Goal: Transaction & Acquisition: Purchase product/service

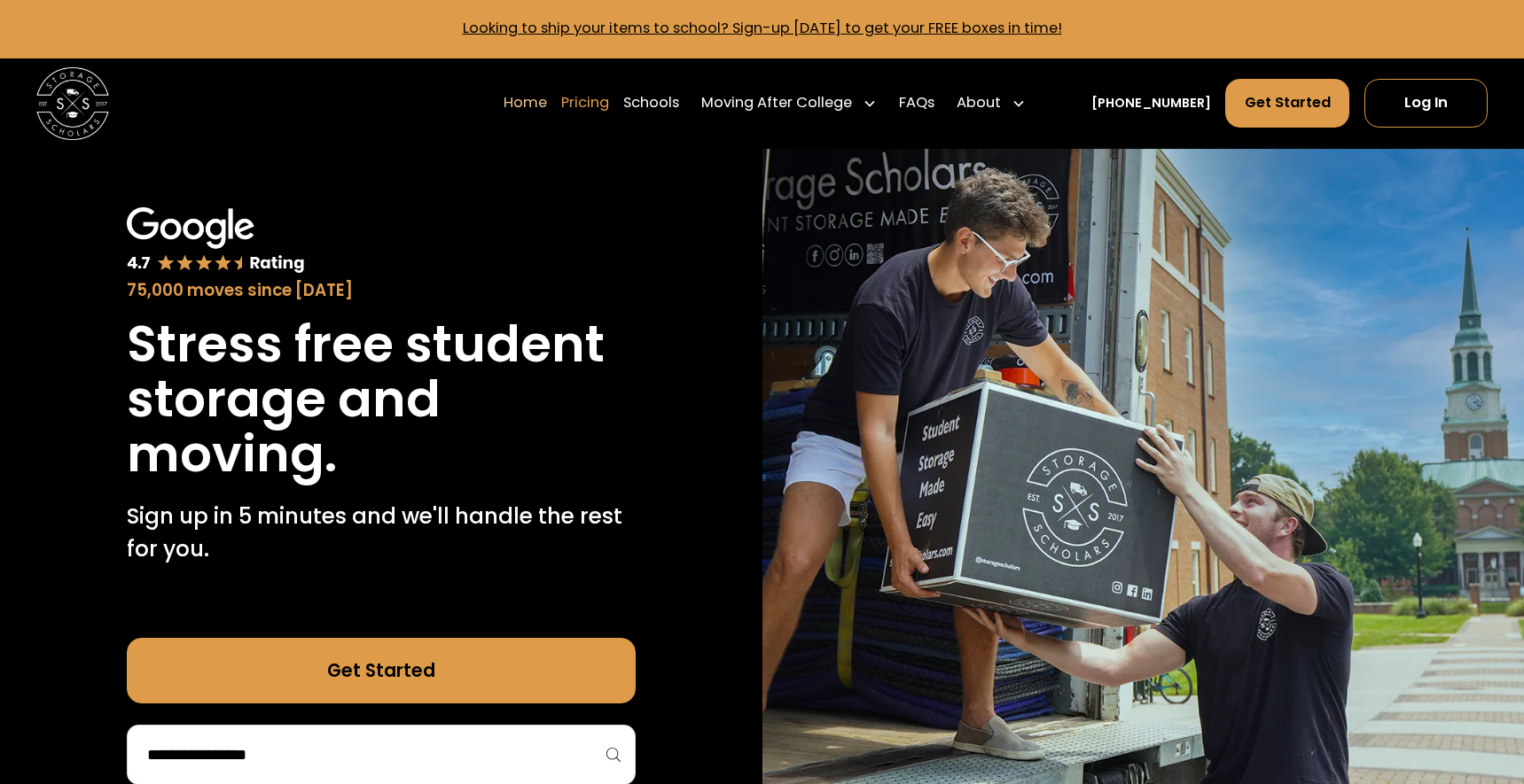
click at [609, 106] on link "Pricing" at bounding box center [585, 104] width 48 height 50
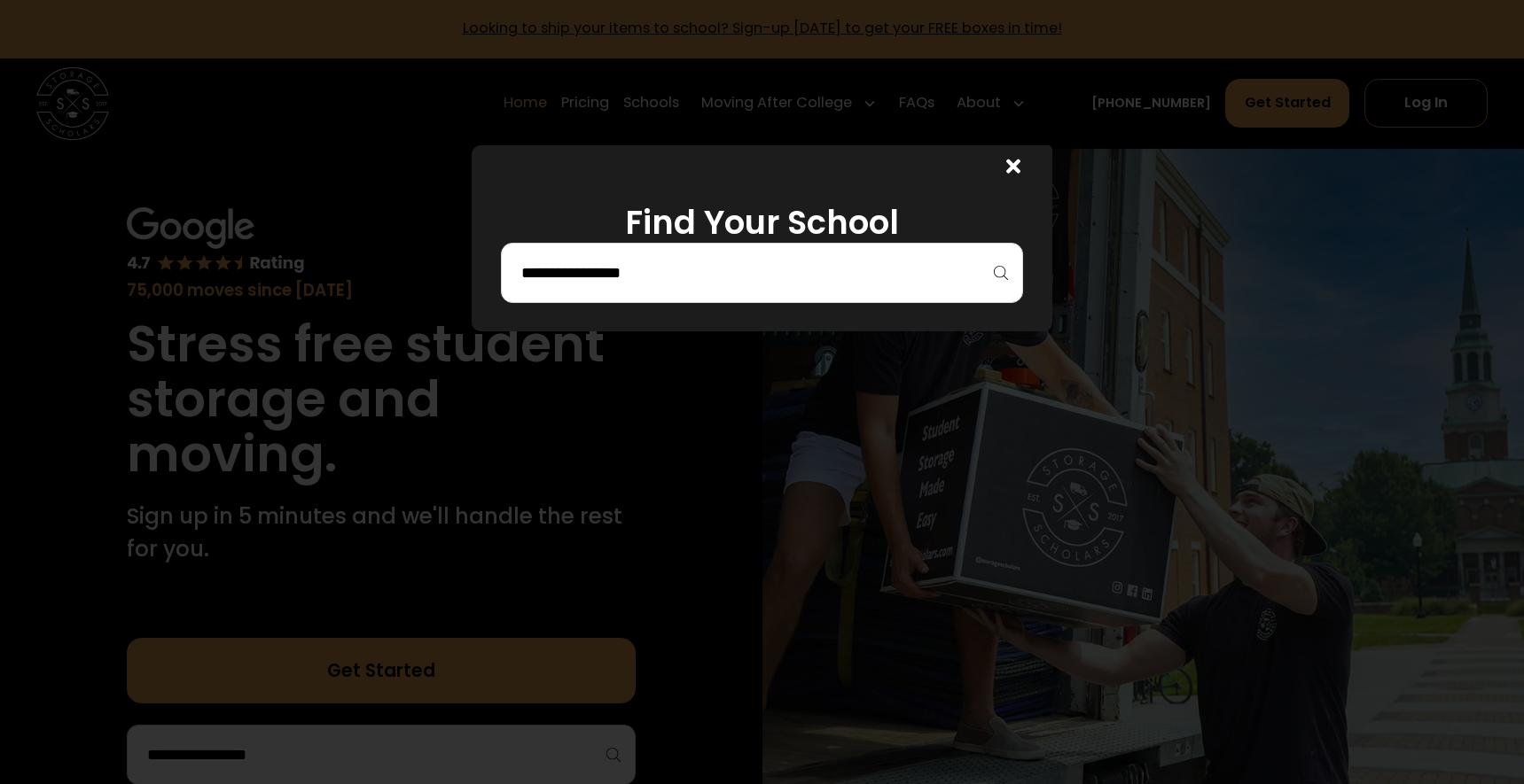
click at [620, 285] on input "search" at bounding box center [762, 273] width 486 height 30
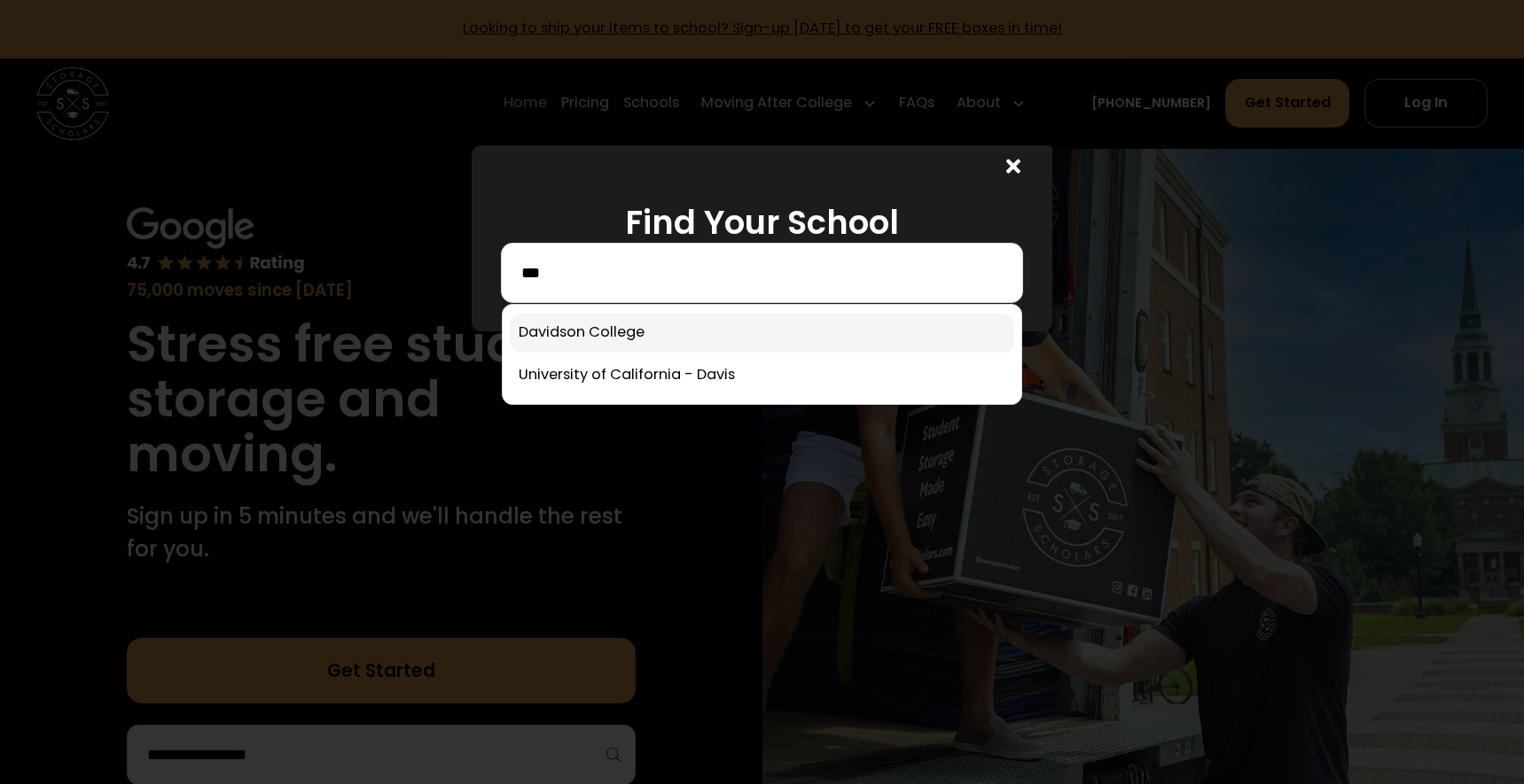
type input "***"
click at [580, 339] on link at bounding box center [762, 333] width 505 height 39
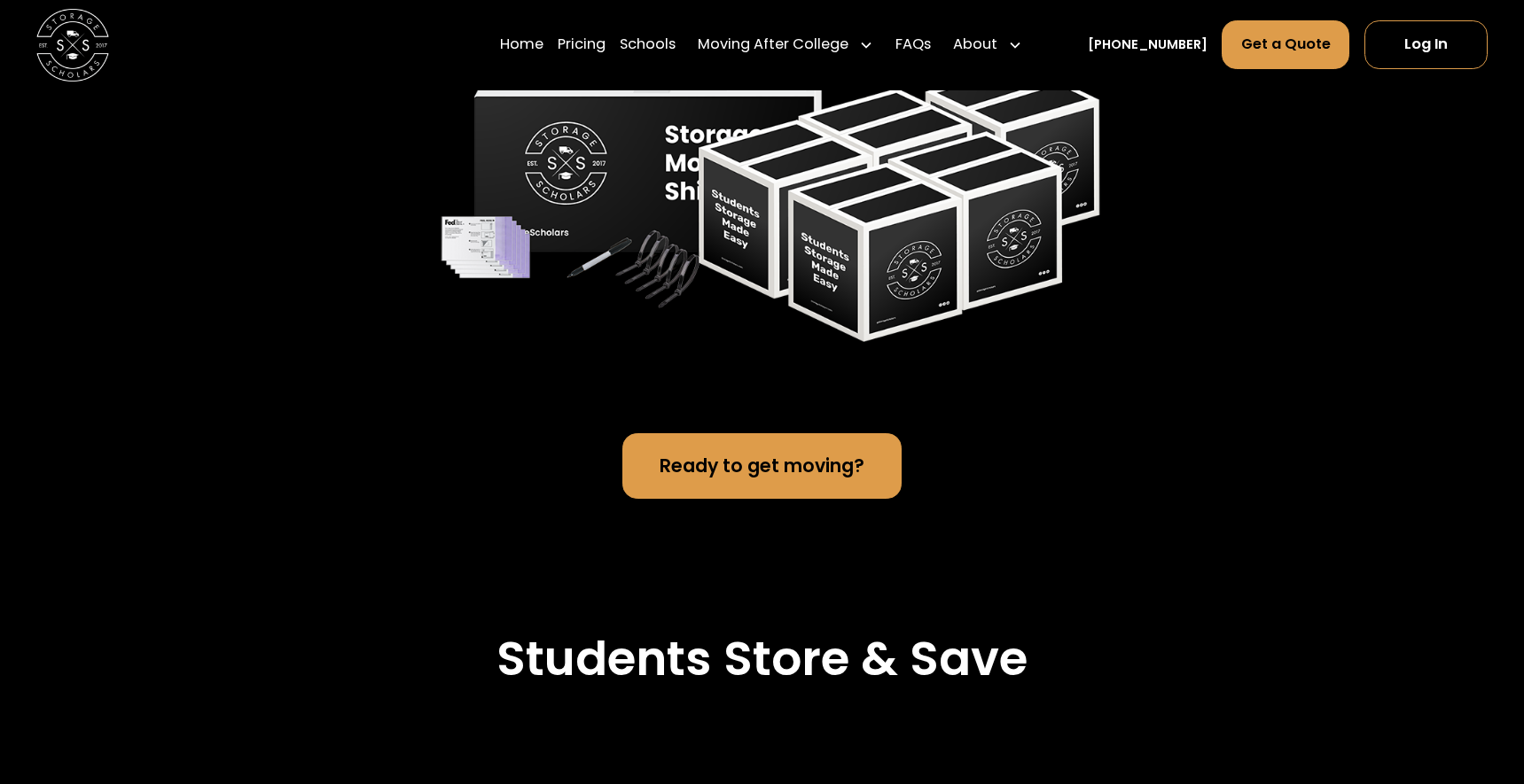
scroll to position [3552, 0]
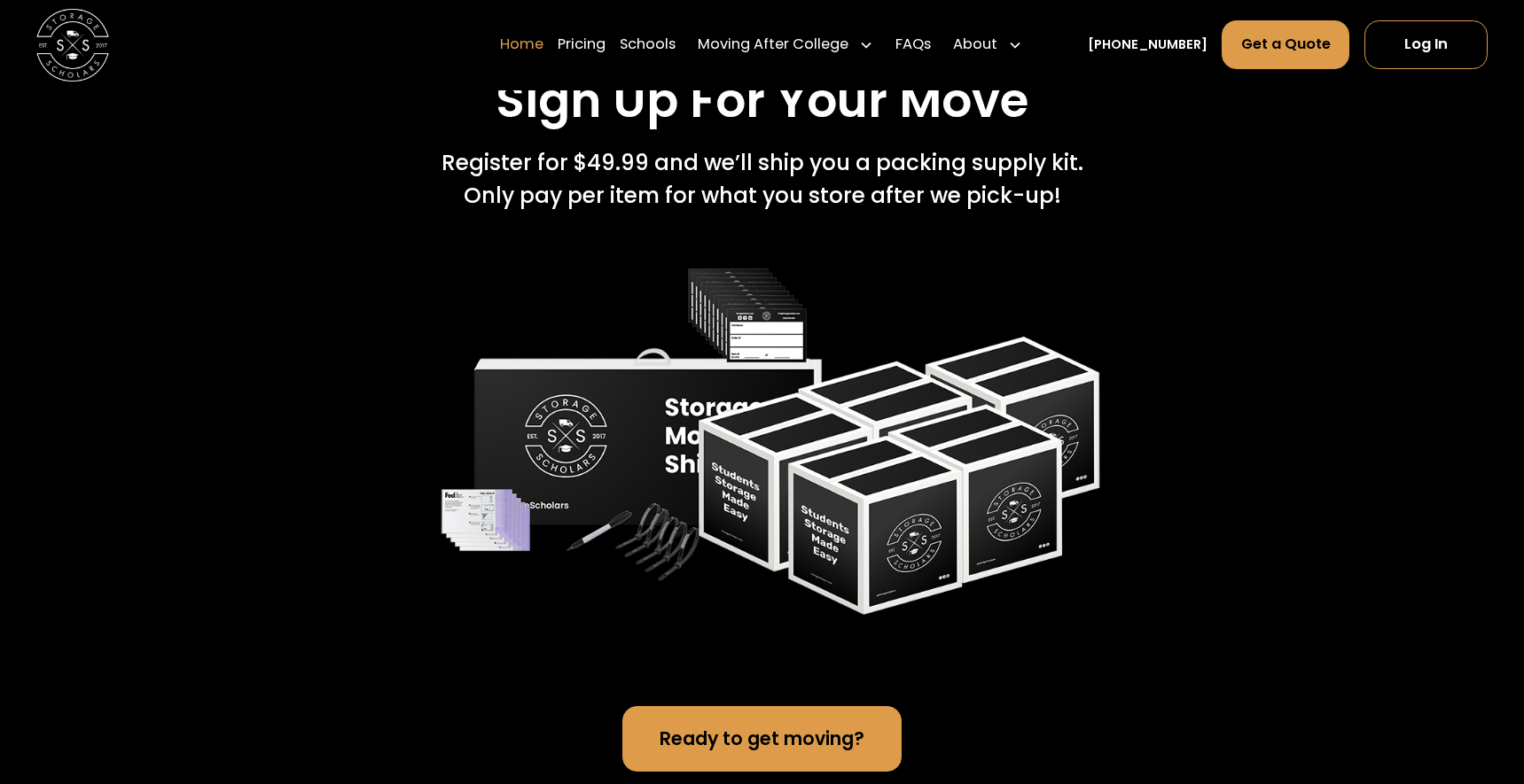
click at [536, 40] on link "Home" at bounding box center [521, 46] width 44 height 50
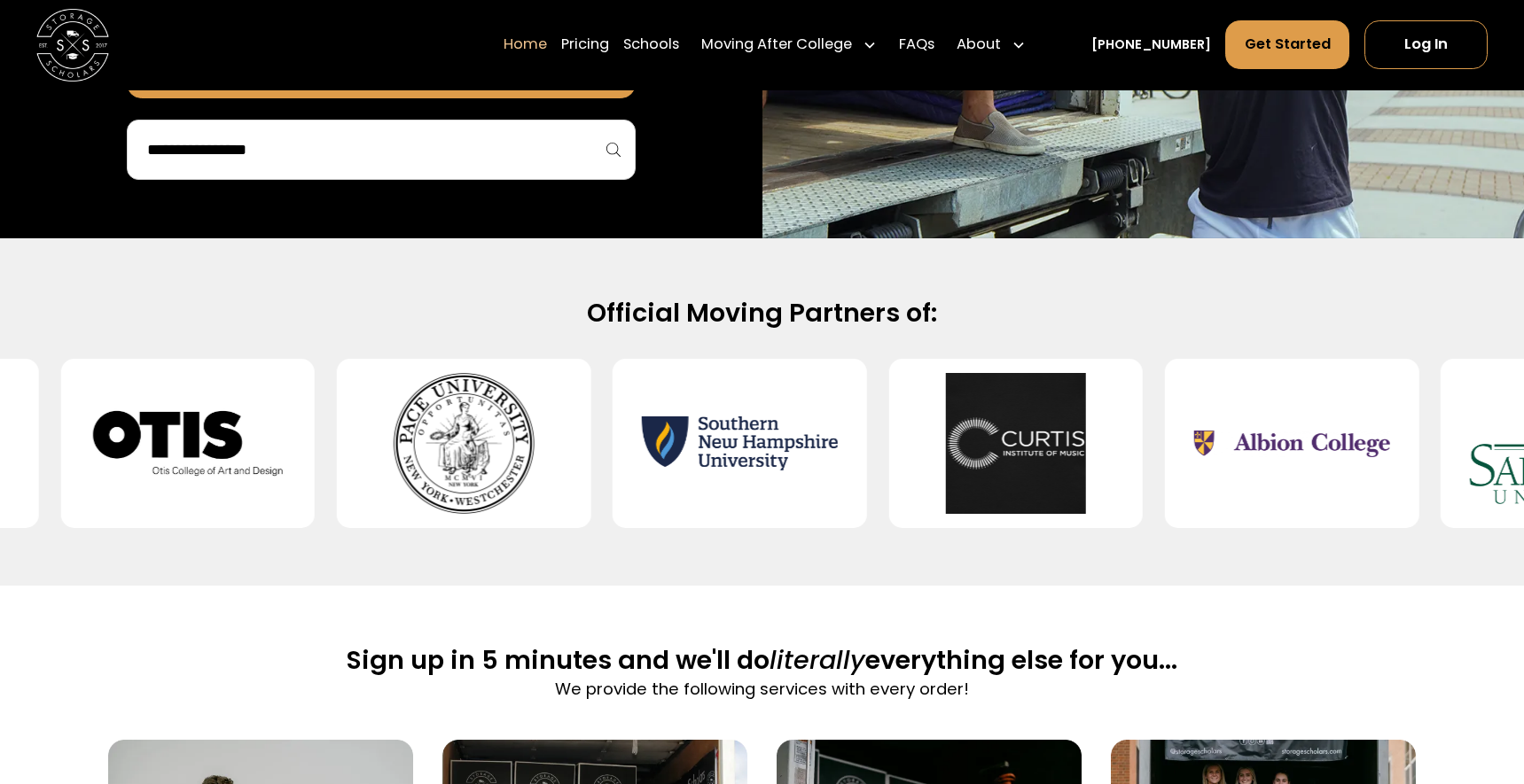
scroll to position [8, 0]
